Goal: Find specific page/section: Find specific page/section

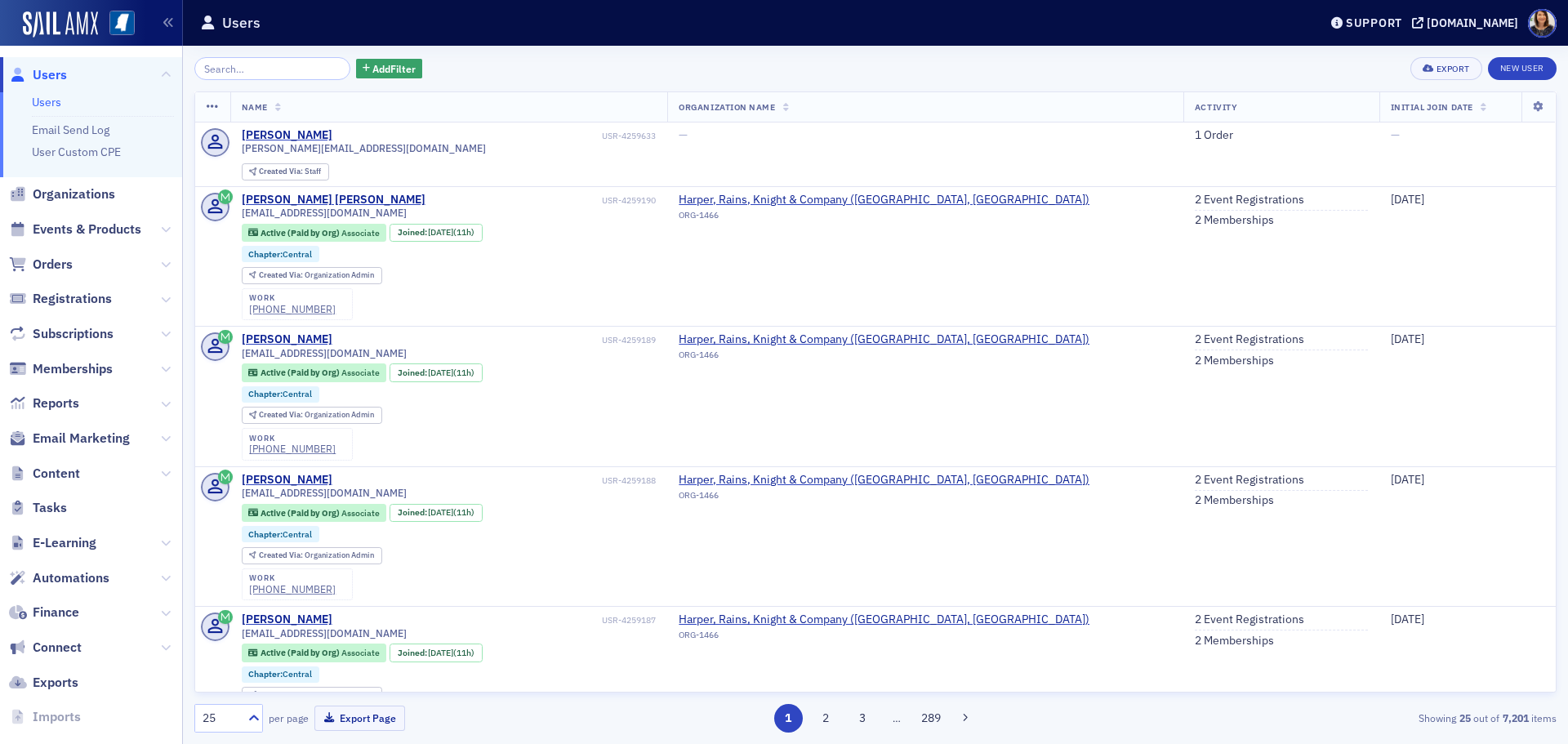
click at [58, 74] on span "Users" at bounding box center [49, 75] width 34 height 18
click at [276, 68] on input "search" at bounding box center [272, 69] width 156 height 23
click at [595, 74] on div "Add Filter Export New User" at bounding box center [875, 69] width 1362 height 23
click at [235, 67] on input "search" at bounding box center [272, 69] width 156 height 23
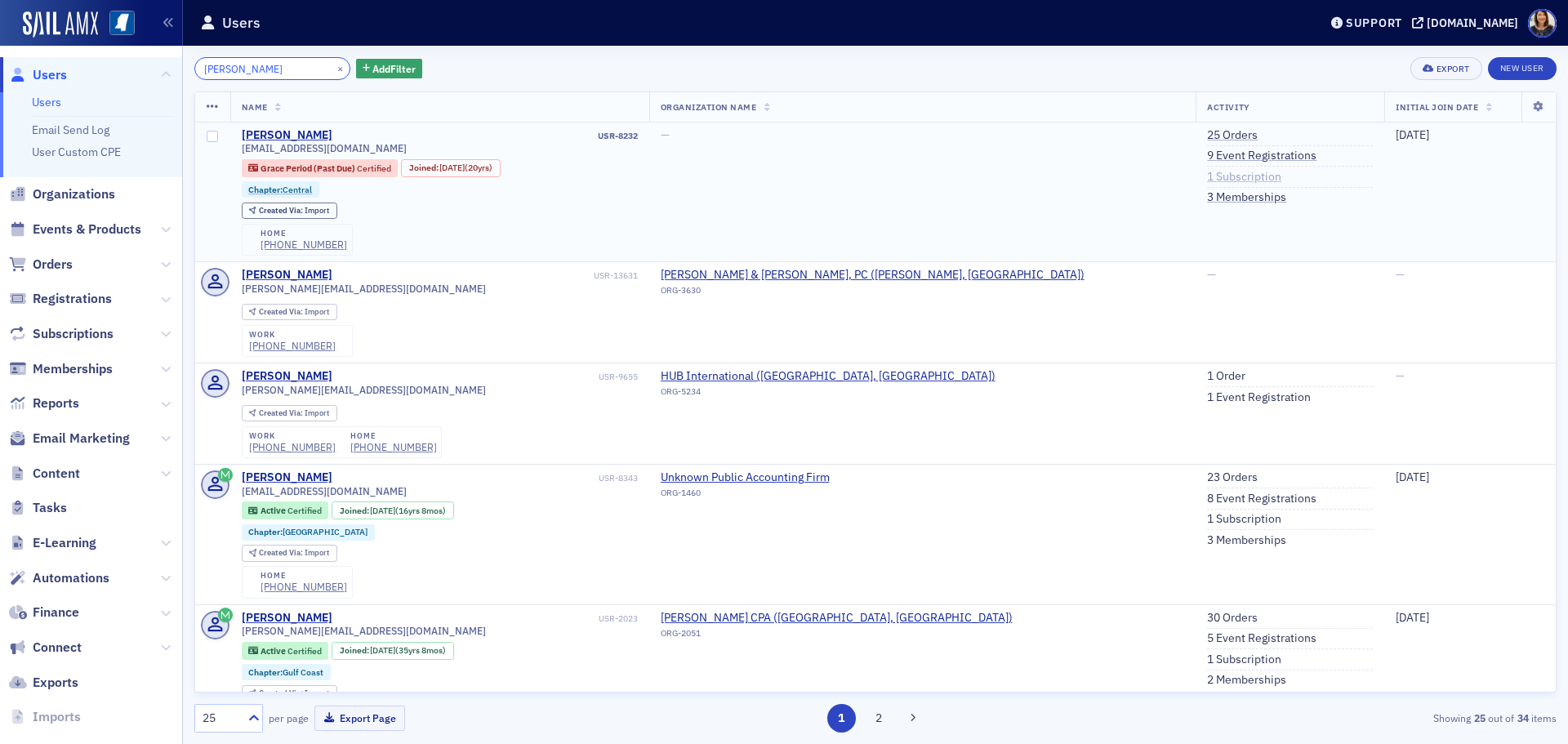
type input "[PERSON_NAME]"
click at [1207, 178] on link "1 Subscription" at bounding box center [1244, 177] width 75 height 15
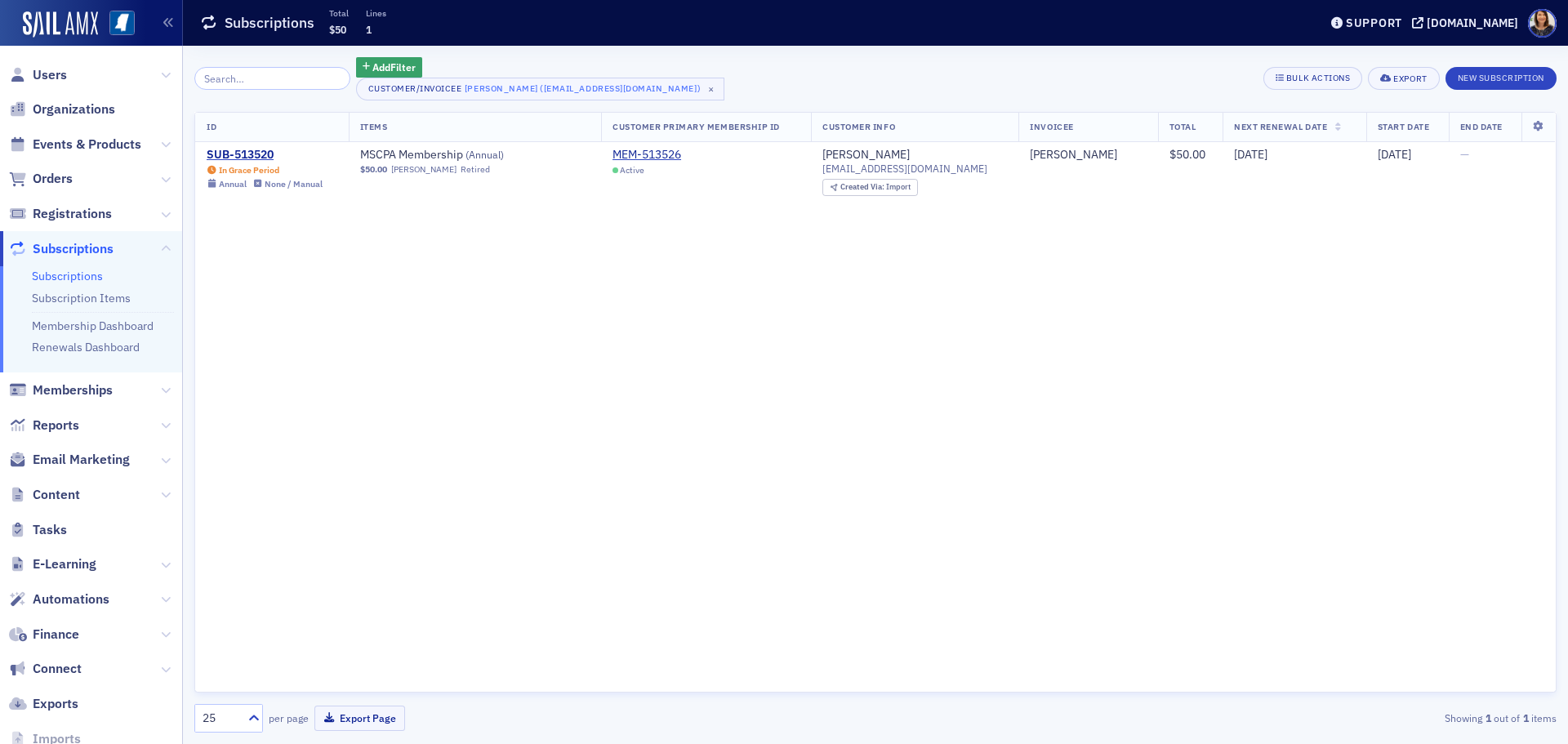
click at [1150, 219] on div "ID Items Customer Primary Membership ID Customer Info Invoicee Total Next Renew…" at bounding box center [875, 402] width 1362 height 581
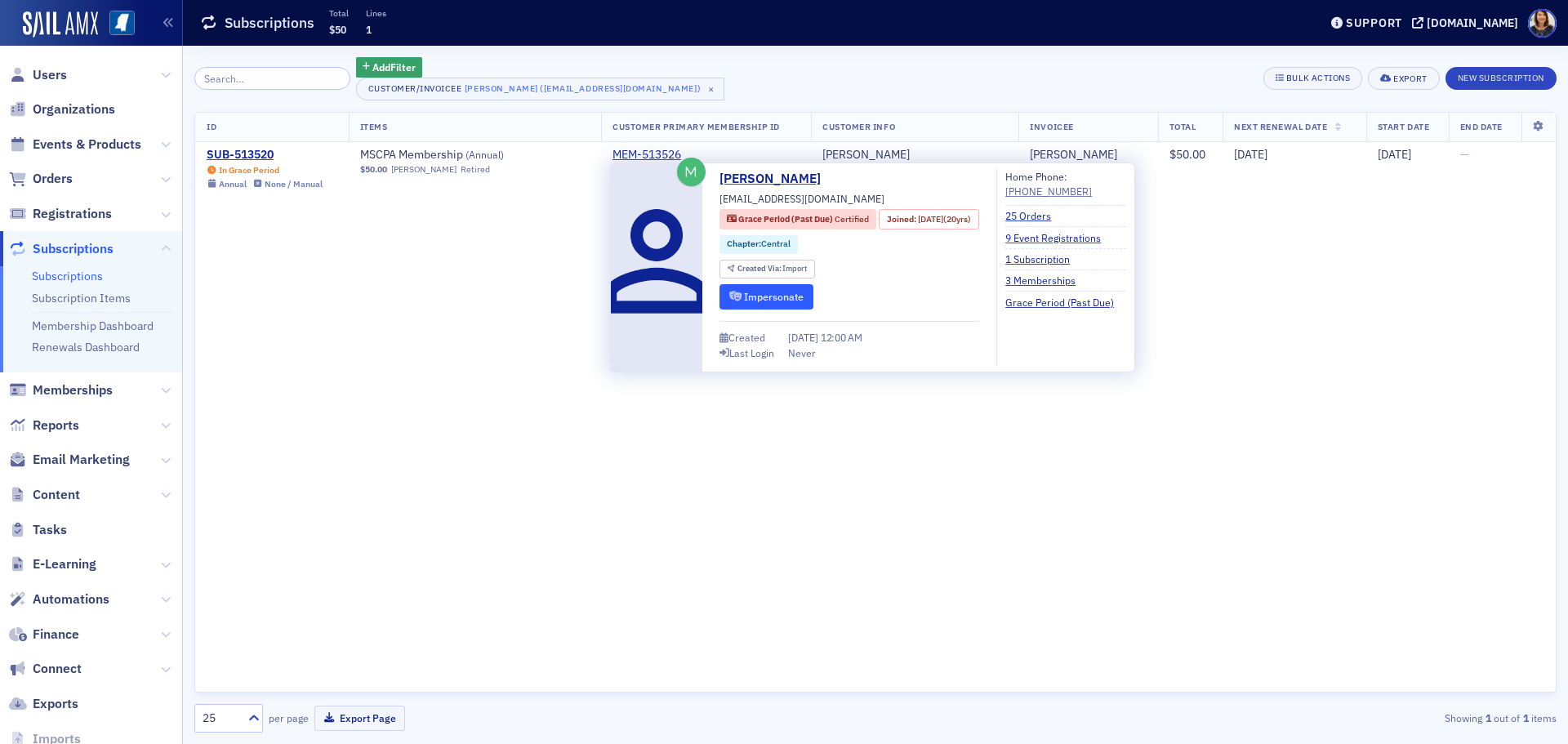
click at [760, 299] on button "Impersonate" at bounding box center [766, 297] width 94 height 25
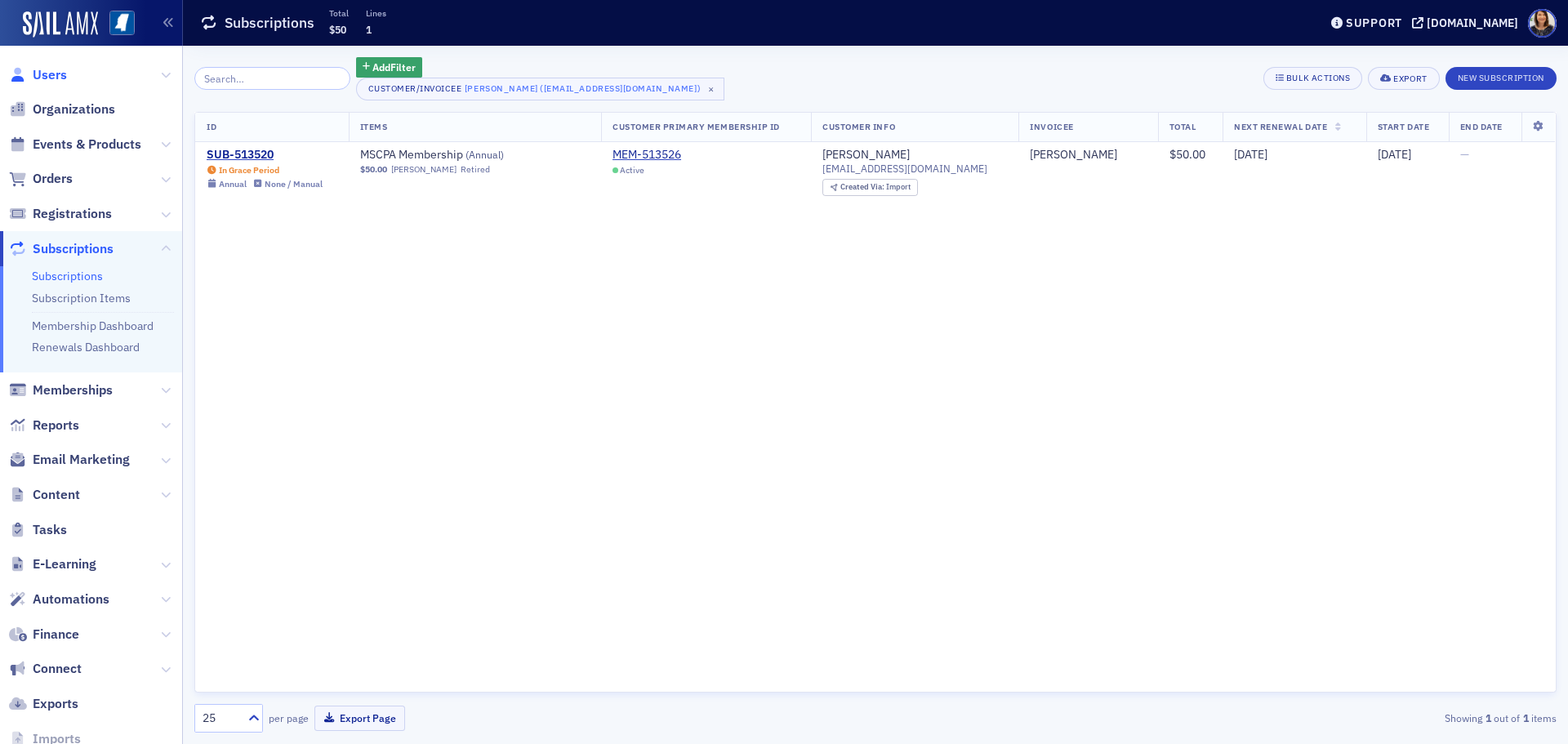
click at [49, 74] on span "Users" at bounding box center [49, 75] width 34 height 18
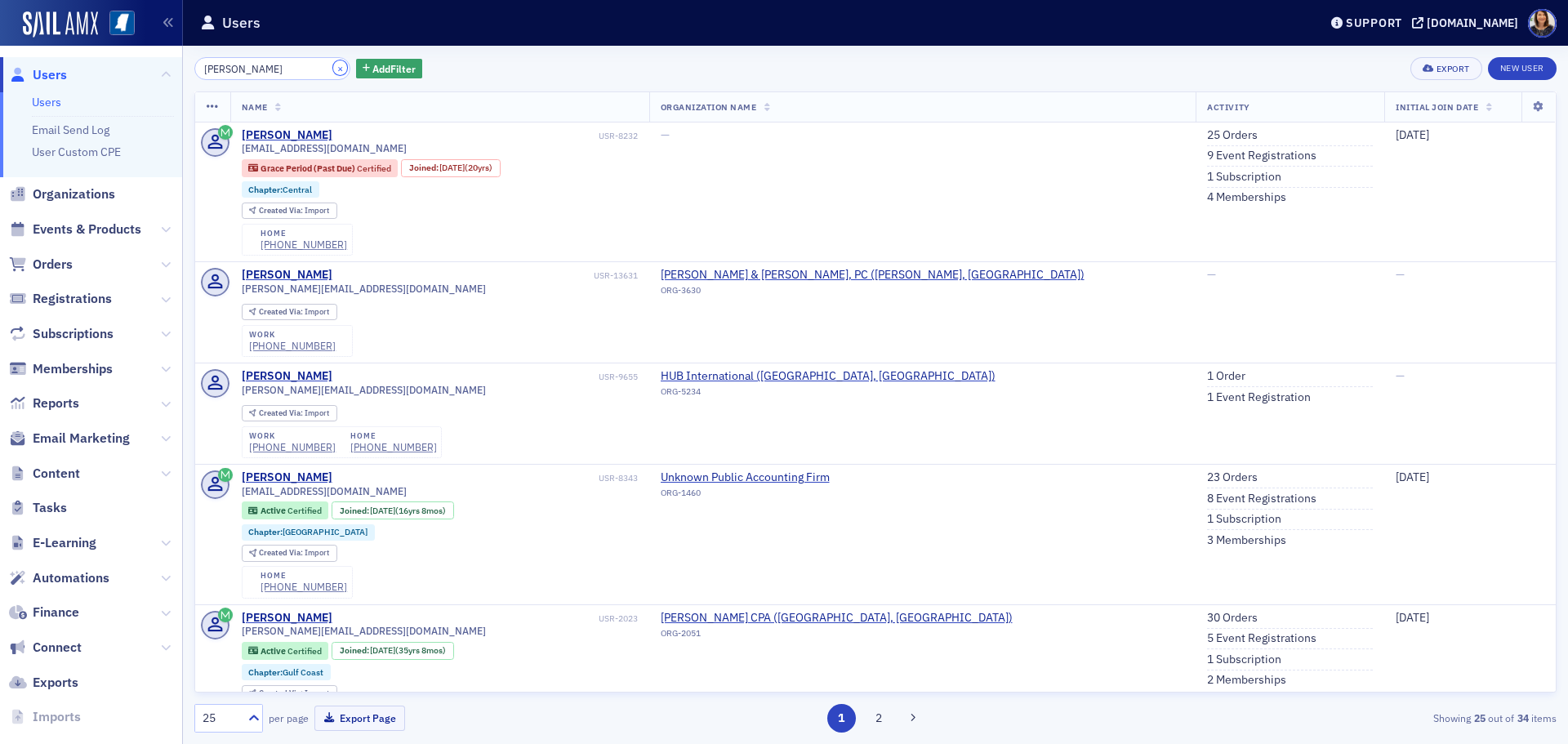
click at [333, 70] on button "×" at bounding box center [340, 67] width 15 height 15
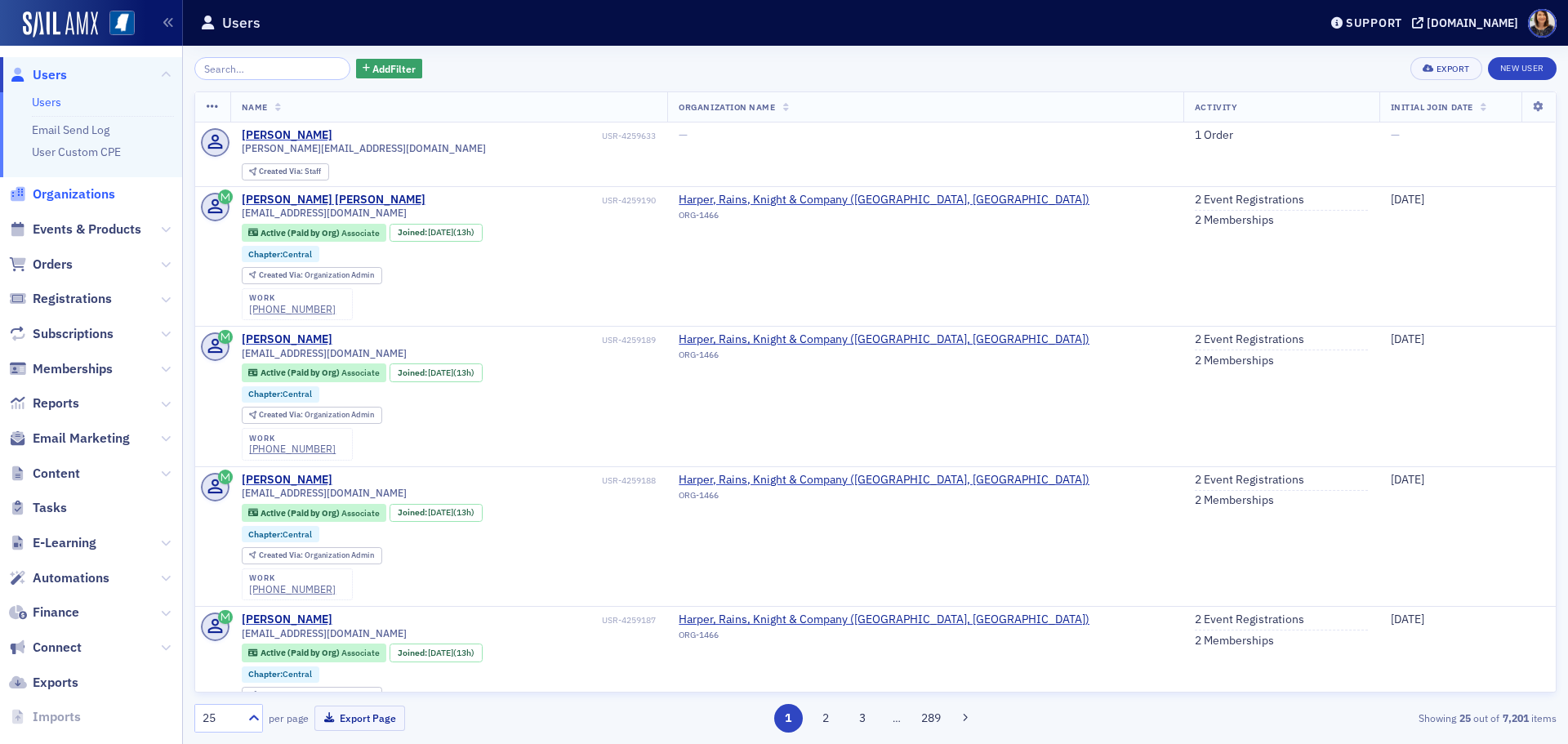
click at [72, 203] on span "Organizations" at bounding box center [74, 194] width 82 height 18
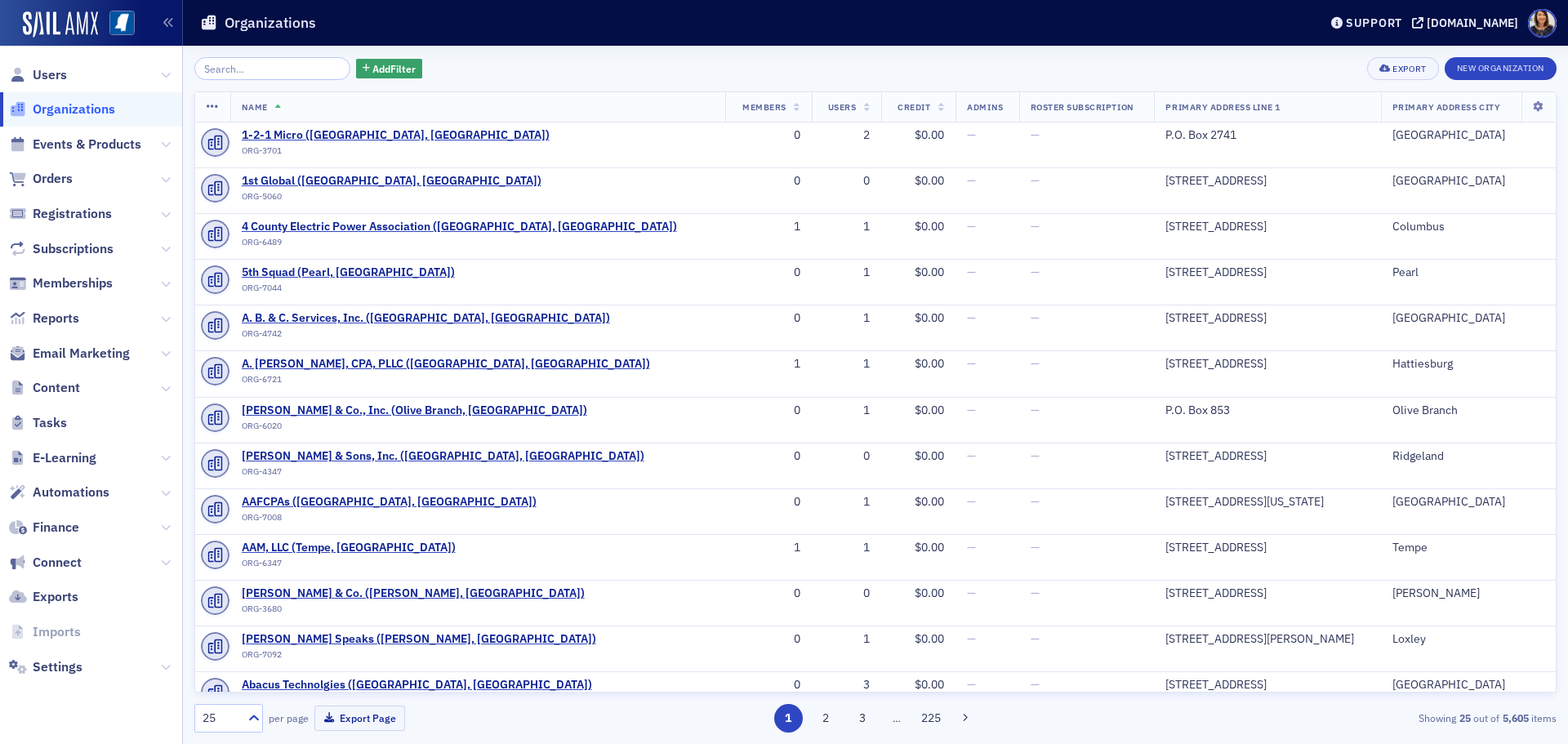
click at [261, 68] on input "search" at bounding box center [272, 69] width 156 height 23
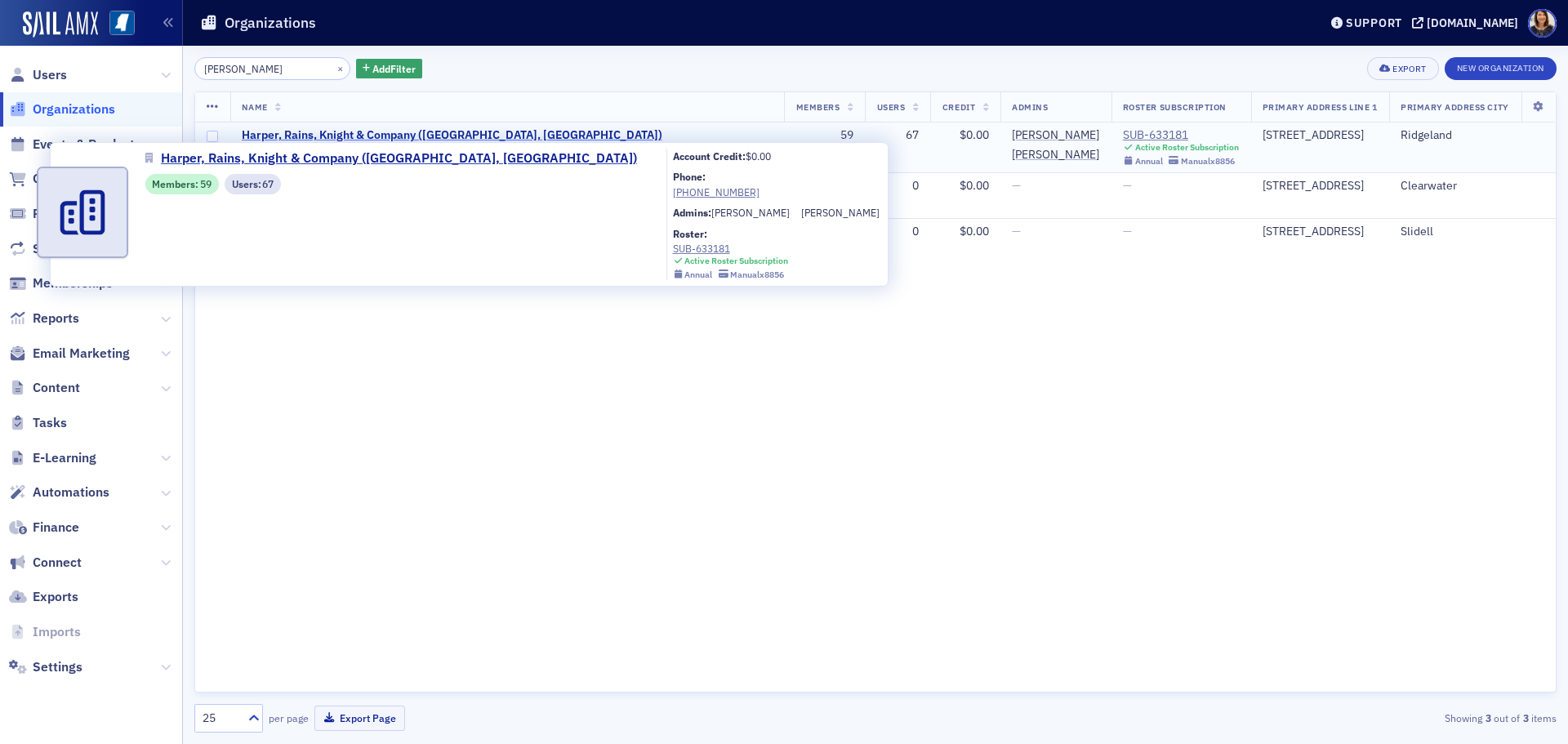
type input "[PERSON_NAME]"
click at [414, 133] on span "Harper, Rains, Knight & Company ([GEOGRAPHIC_DATA], [GEOGRAPHIC_DATA])" at bounding box center [451, 135] width 420 height 15
select select "US"
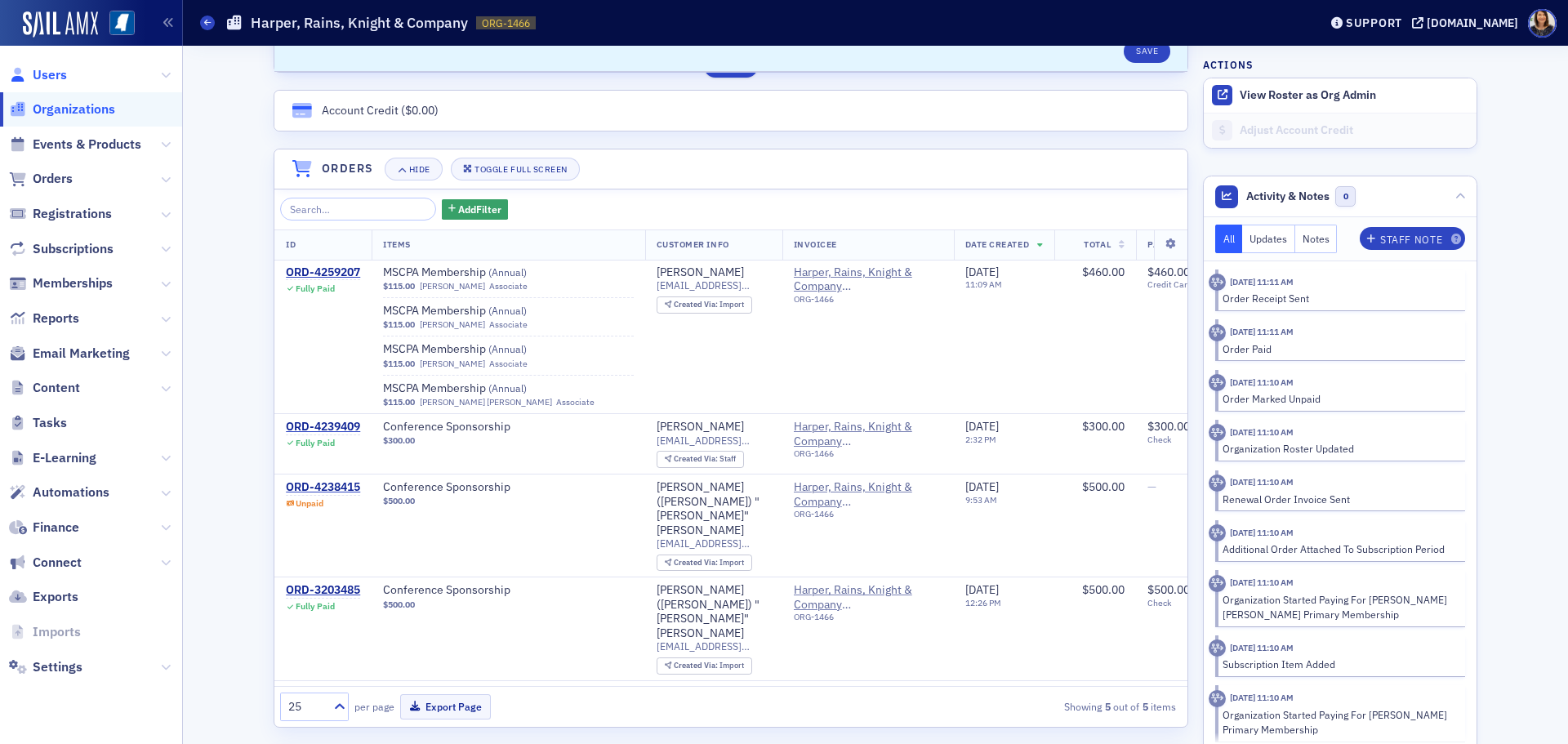
click at [33, 70] on span "Users" at bounding box center [49, 75] width 34 height 18
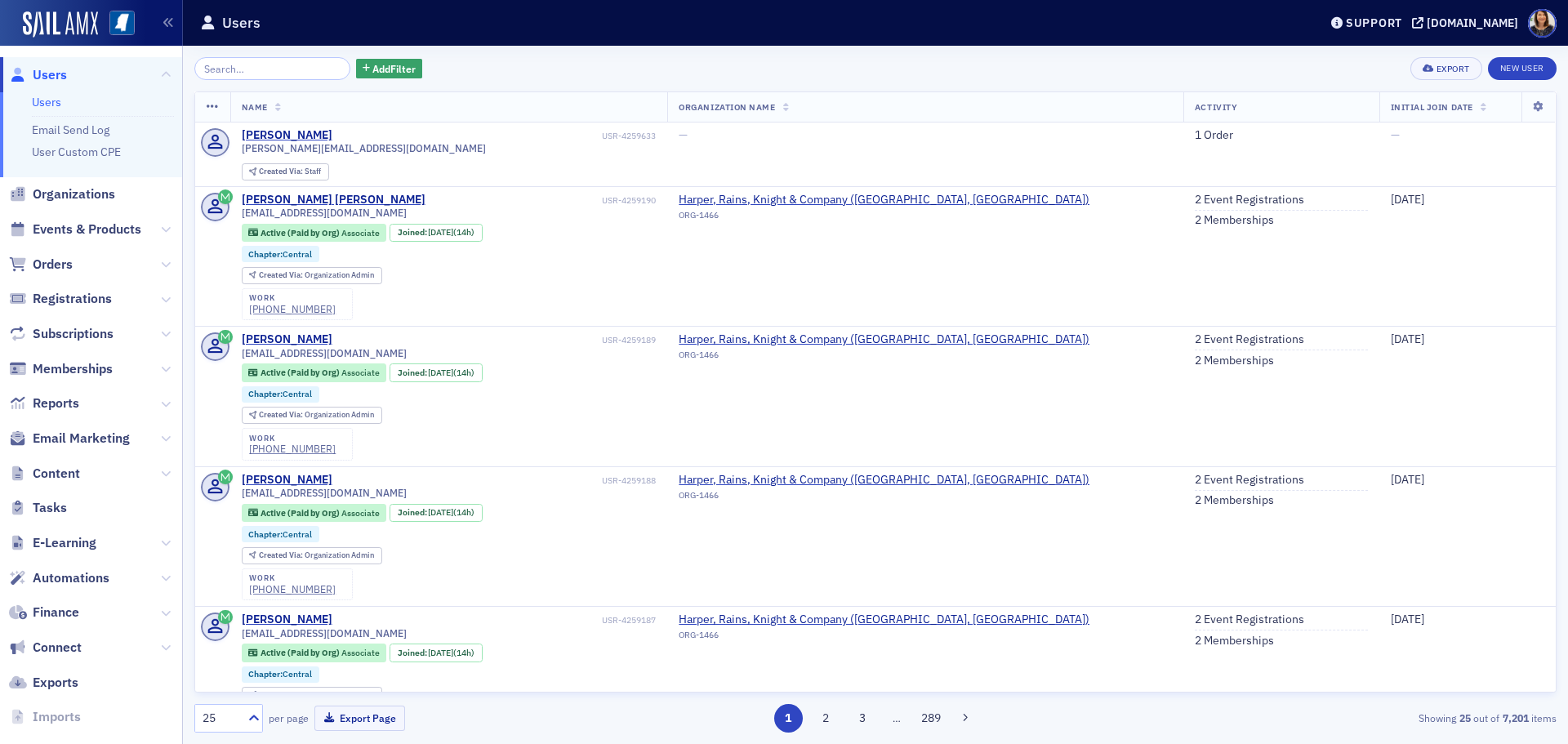
click at [80, 205] on span "Organizations" at bounding box center [91, 195] width 182 height 35
click at [82, 199] on span "Organizations" at bounding box center [74, 194] width 82 height 18
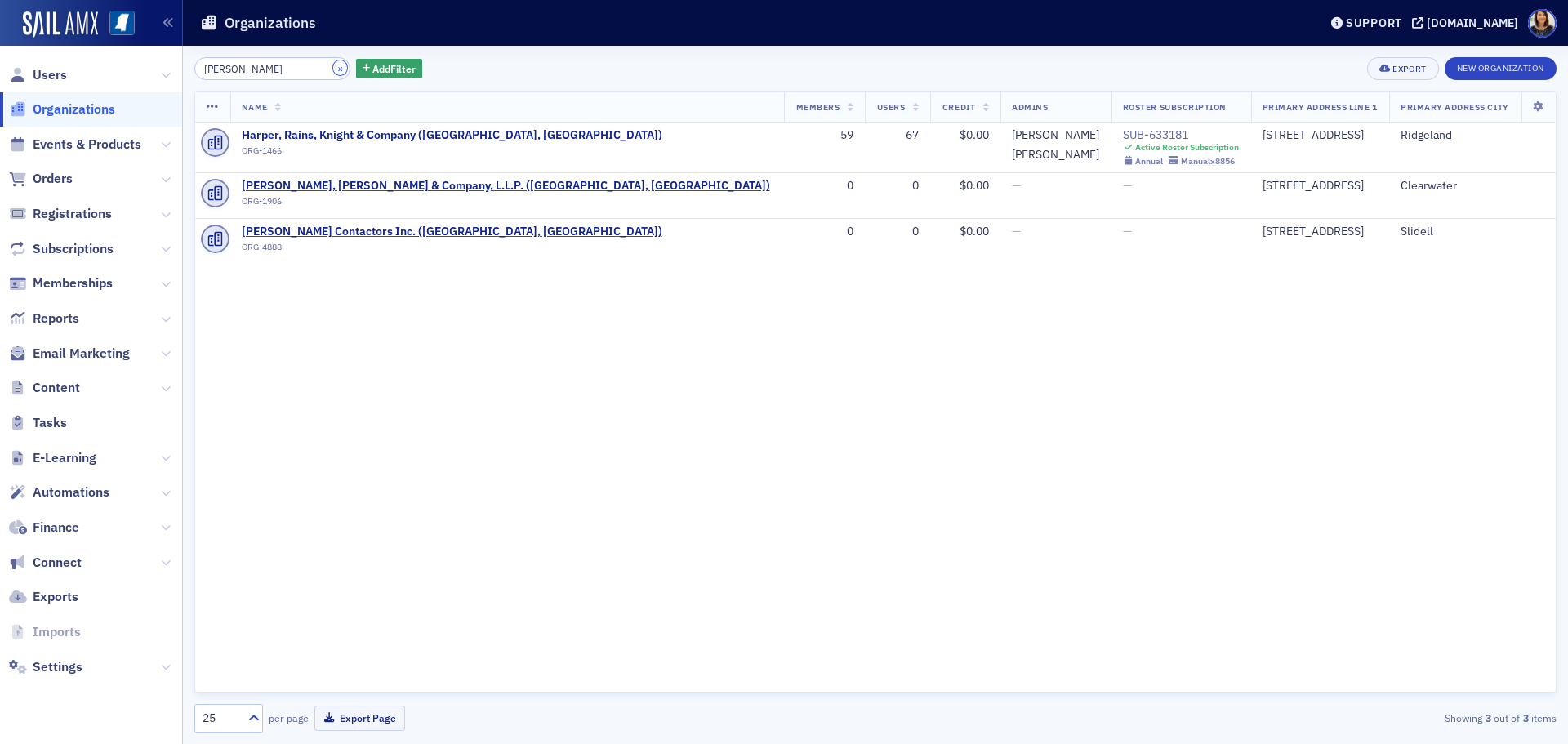
click at [333, 74] on button "×" at bounding box center [340, 67] width 15 height 15
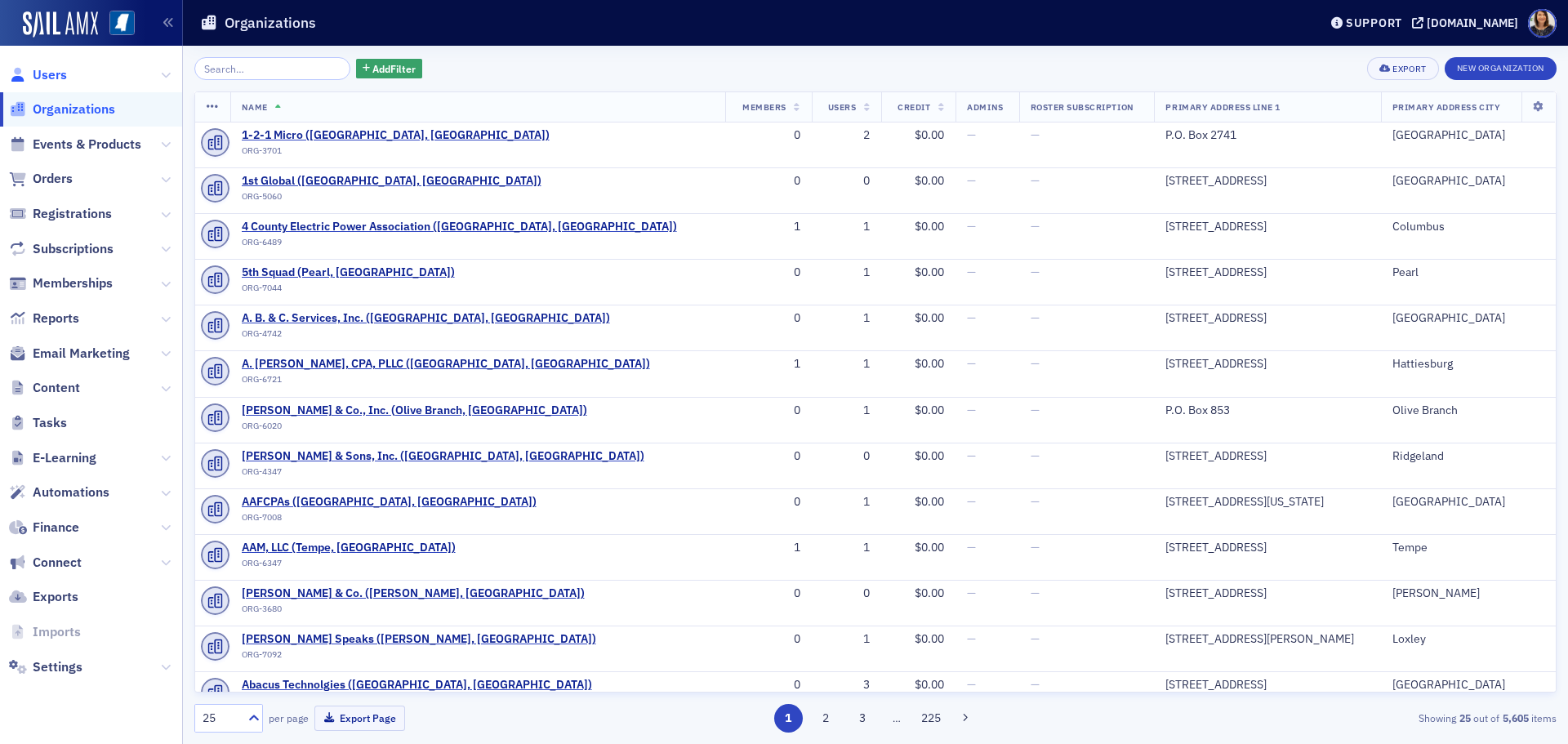
click at [49, 78] on span "Users" at bounding box center [49, 75] width 34 height 18
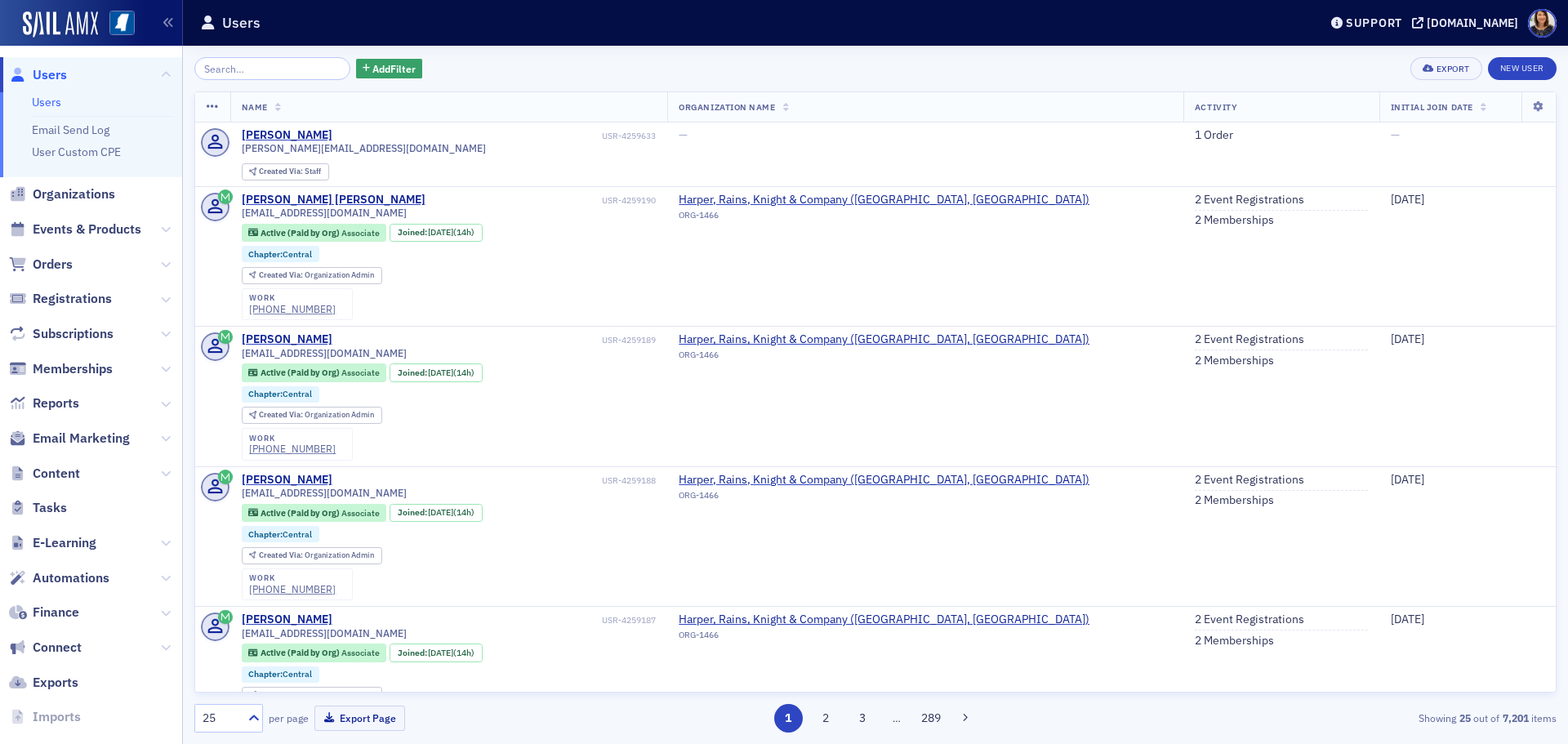
click at [632, 74] on div "Add Filter Export New User" at bounding box center [875, 69] width 1362 height 23
click at [76, 186] on span "Organizations" at bounding box center [74, 194] width 82 height 18
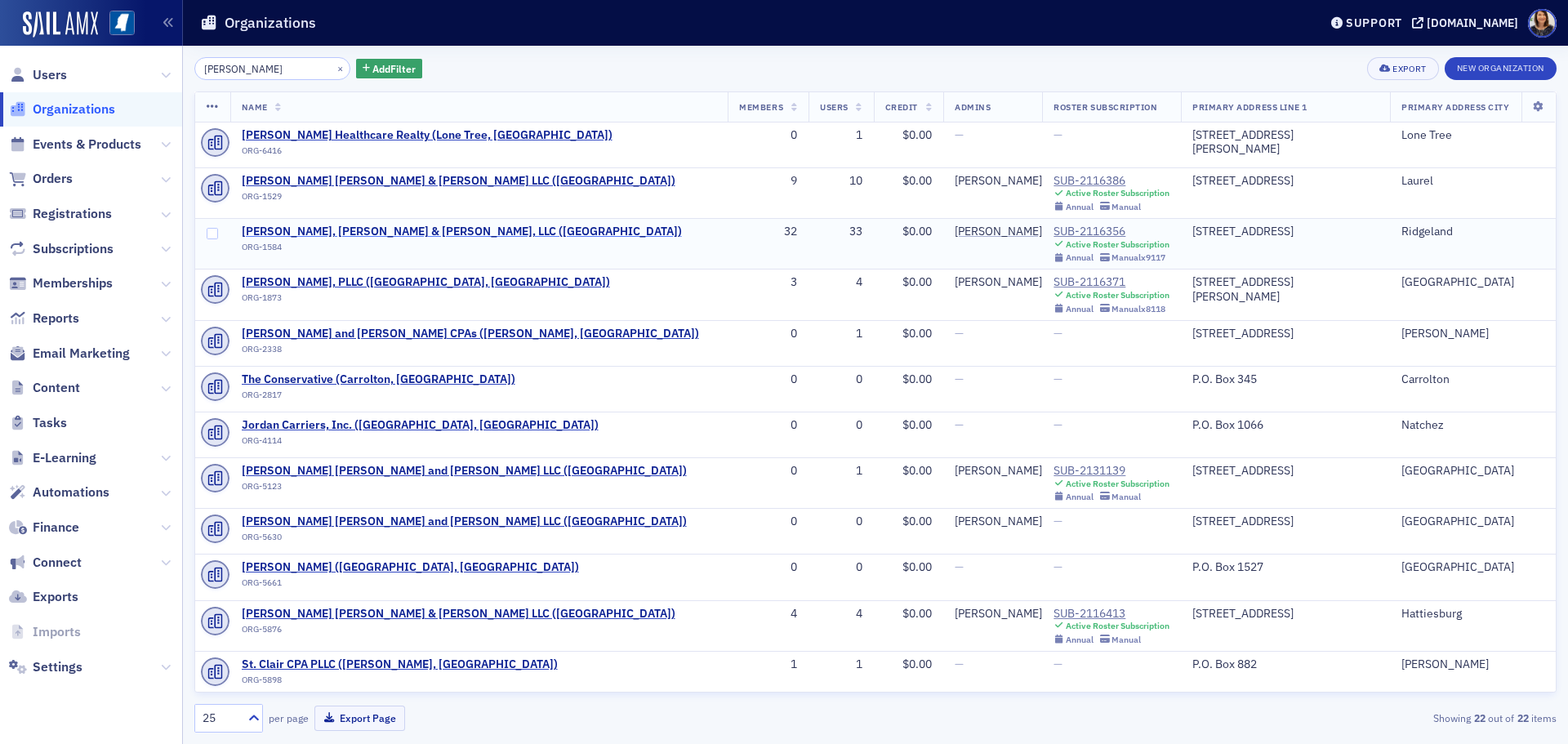
type input "[PERSON_NAME]"
click at [372, 227] on span "[PERSON_NAME], [PERSON_NAME] & [PERSON_NAME], LLC ([GEOGRAPHIC_DATA])" at bounding box center [462, 231] width 441 height 15
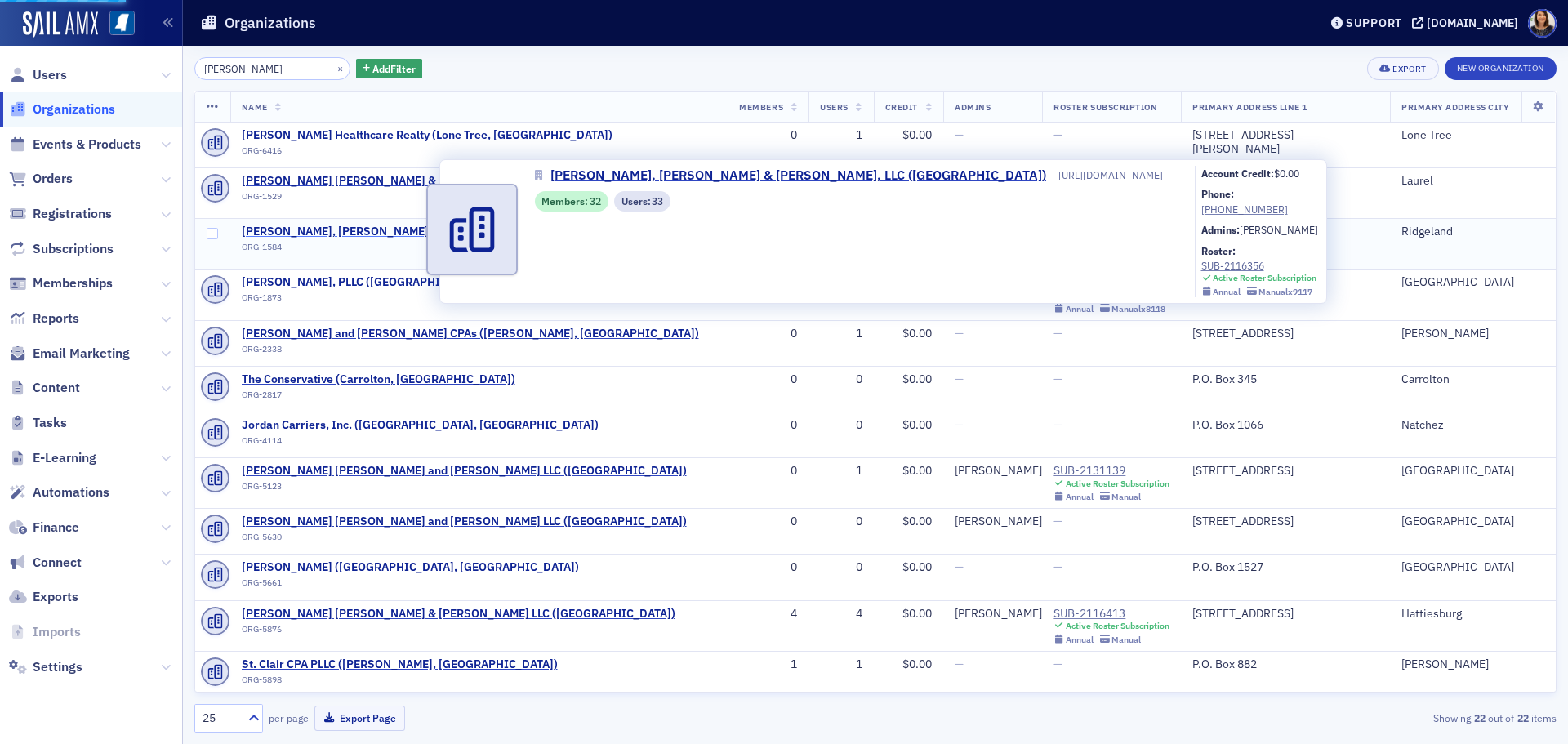
select select "US"
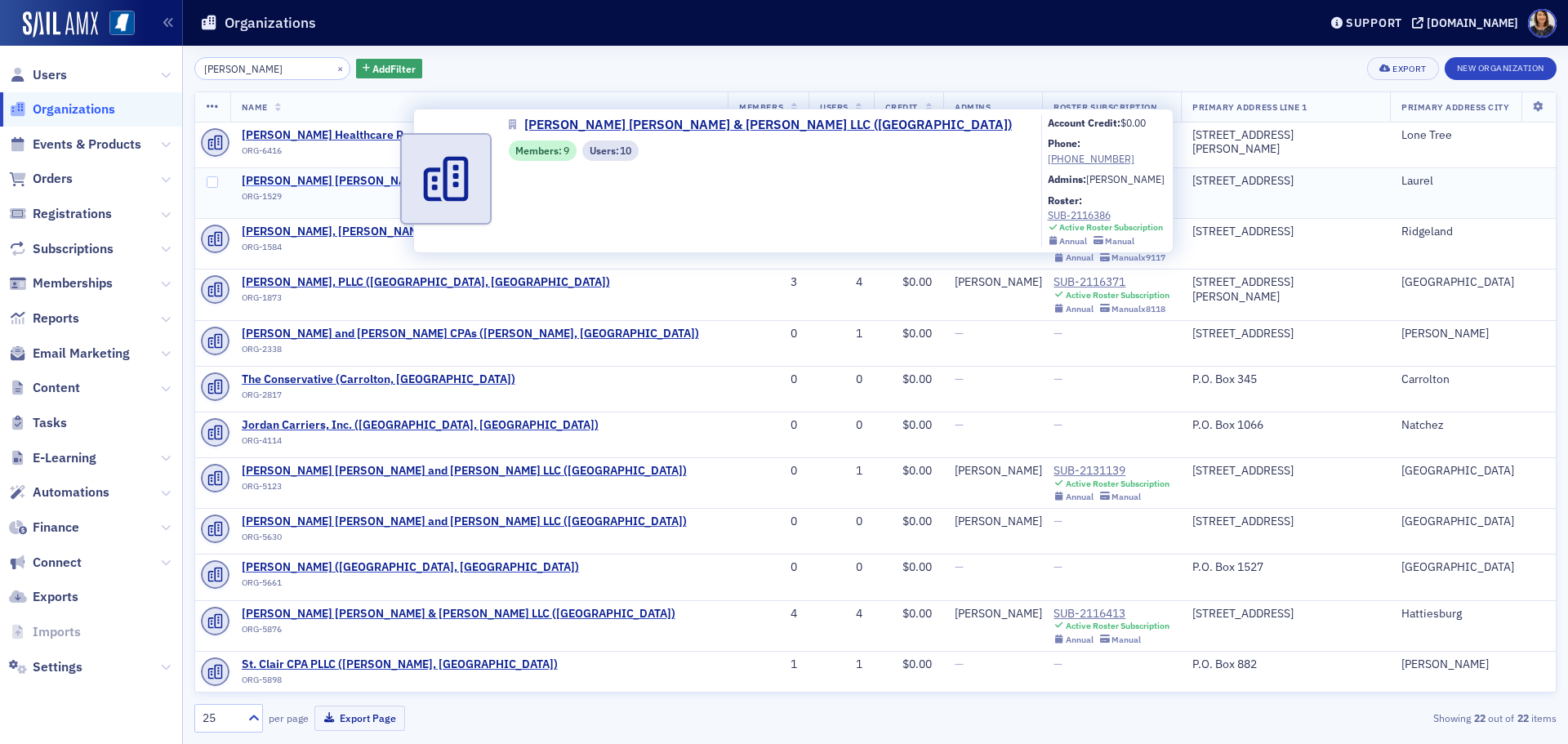
click at [310, 181] on span "[PERSON_NAME] [PERSON_NAME] & [PERSON_NAME] LLC ([GEOGRAPHIC_DATA])" at bounding box center [458, 180] width 434 height 15
select select "US"
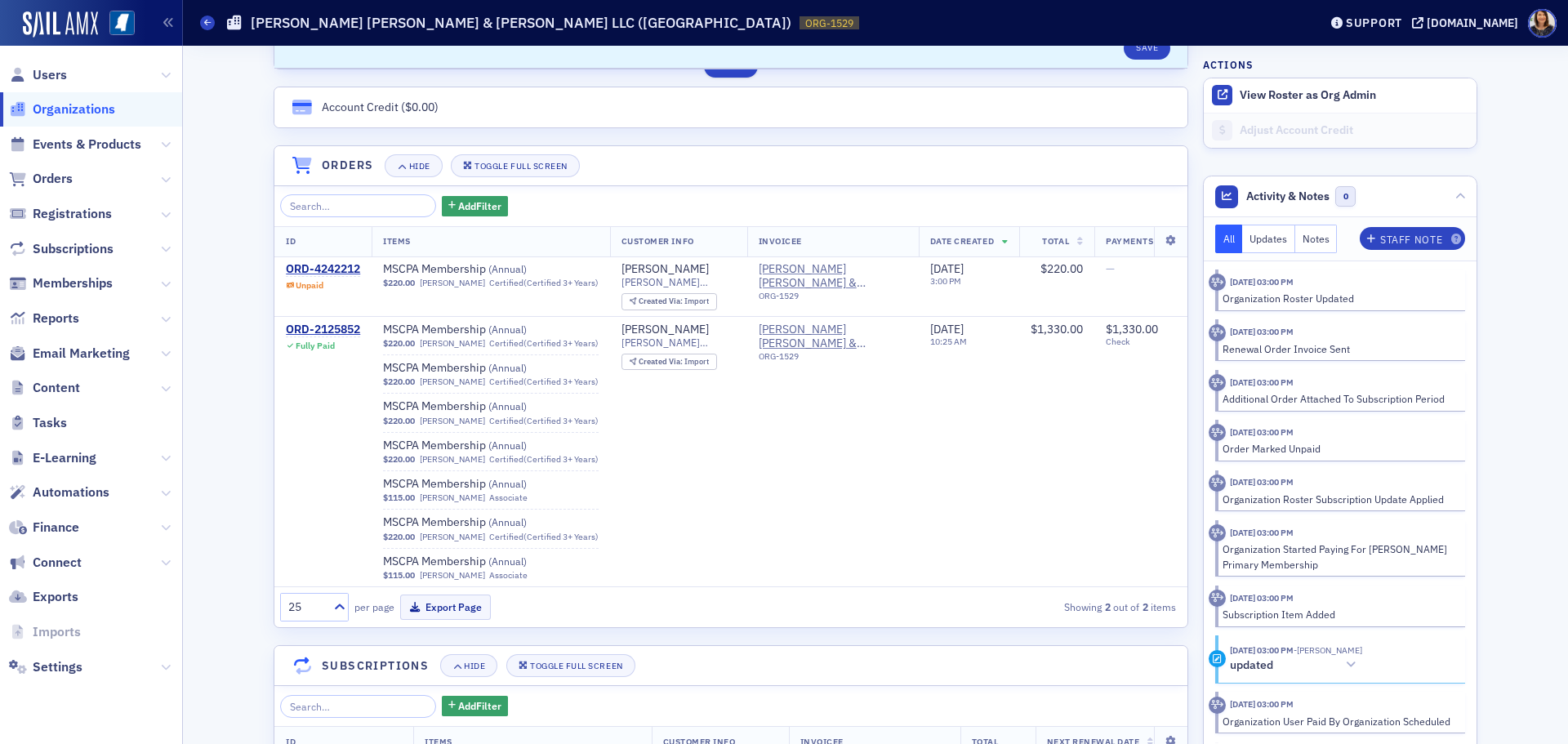
scroll to position [982, 0]
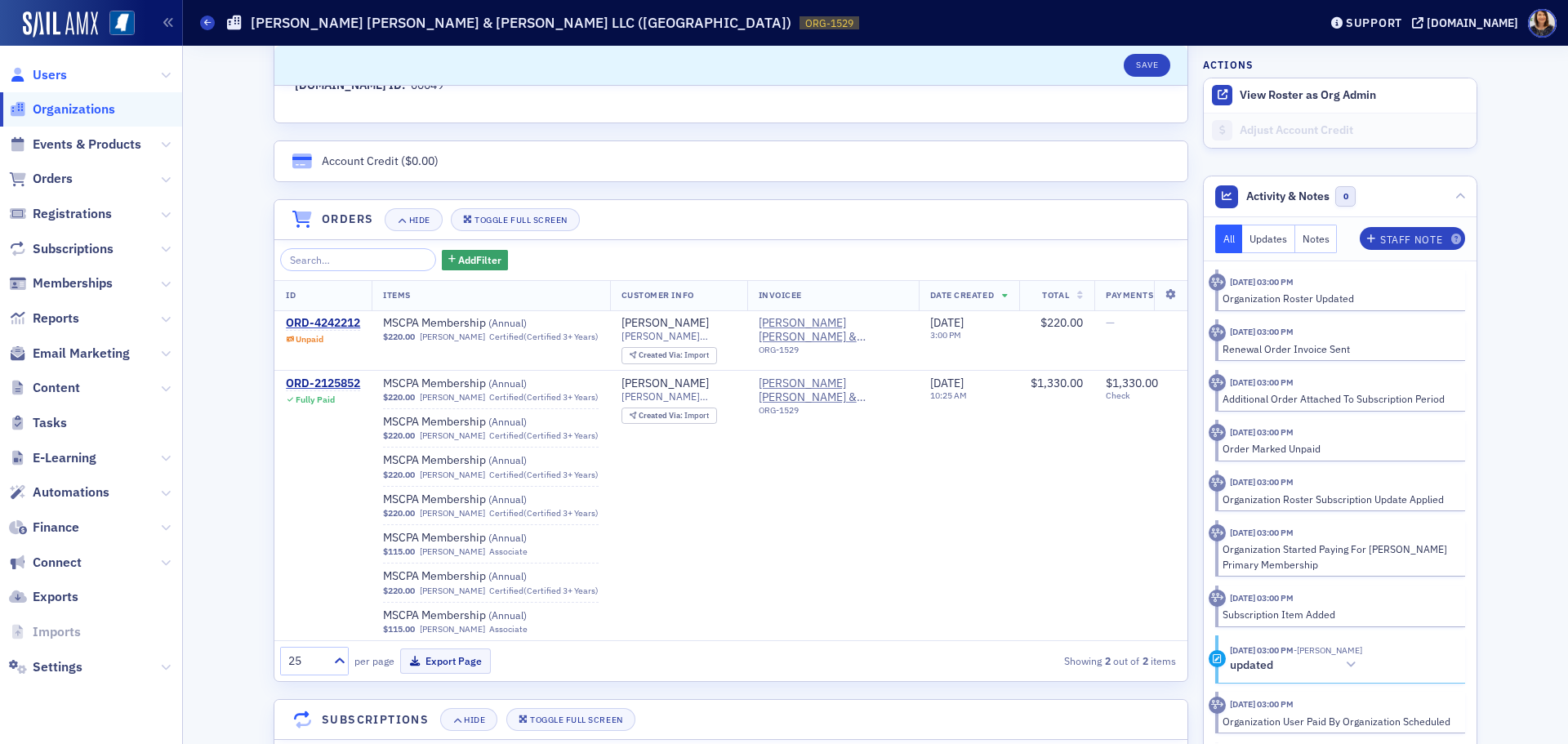
click at [54, 70] on span "Users" at bounding box center [49, 75] width 34 height 18
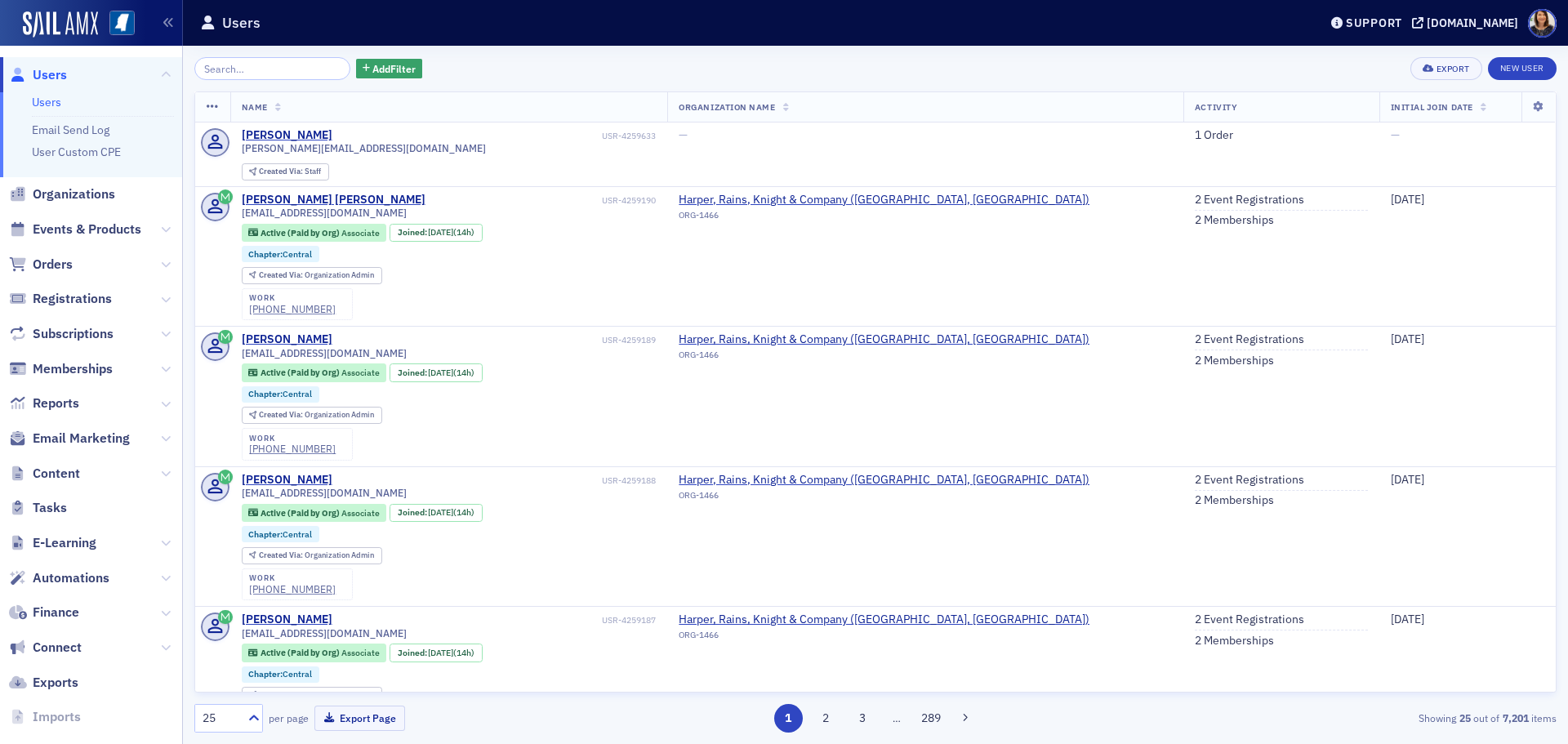
click at [50, 75] on span "Users" at bounding box center [49, 75] width 34 height 18
click at [582, 76] on div "Add Filter Export New User" at bounding box center [875, 69] width 1362 height 23
click at [789, 71] on div "Add Filter Export New User" at bounding box center [875, 69] width 1362 height 23
